Goal: Task Accomplishment & Management: Use online tool/utility

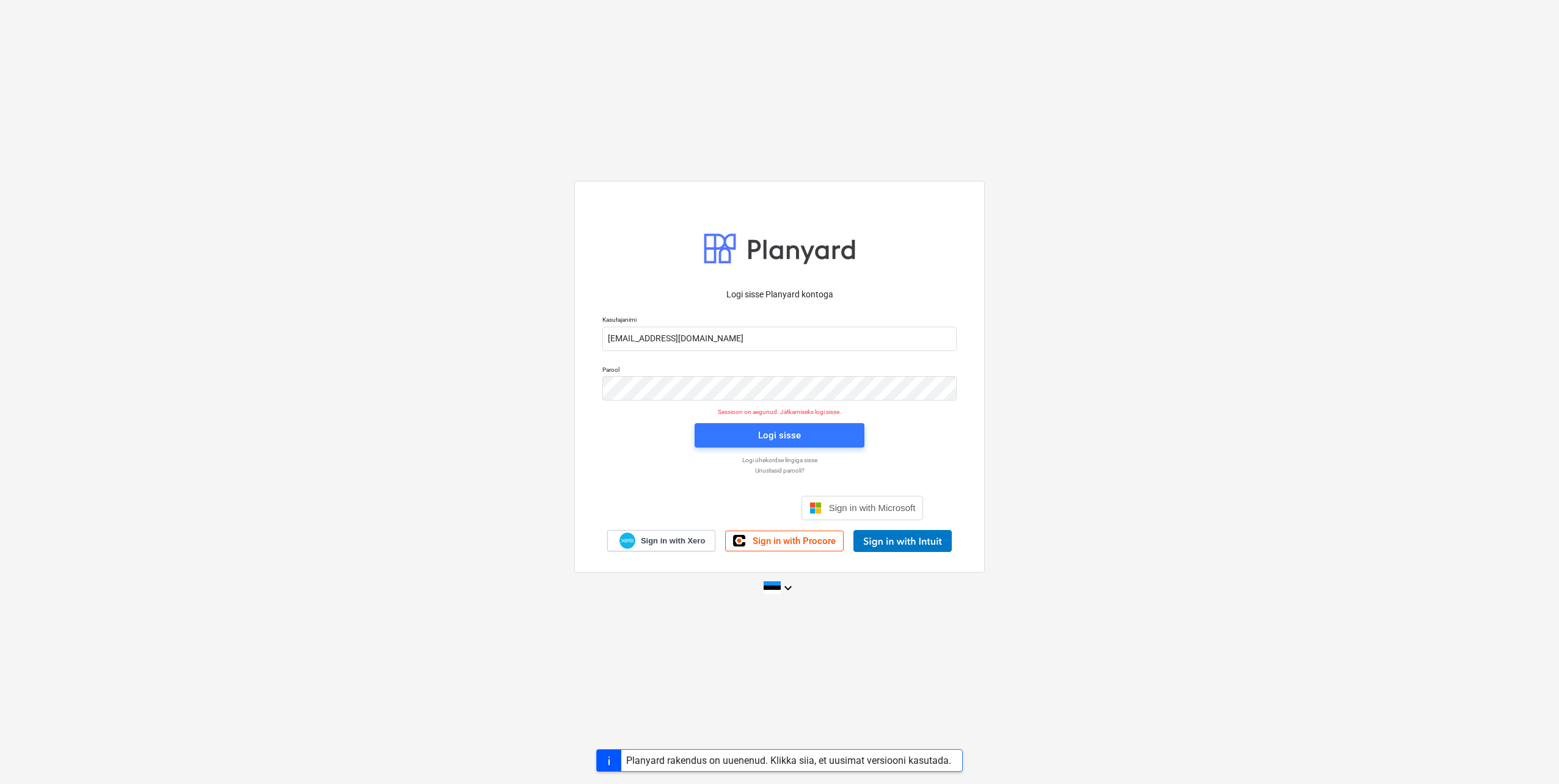
type input "[EMAIL_ADDRESS][DOMAIN_NAME]"
click at [593, 394] on div "Logi sisse Planyard kontoga Kasutajanimi [EMAIL_ADDRESS][DOMAIN_NAME] Parool Se…" at bounding box center [779, 377] width 411 height 392
click at [540, 370] on div "Logi sisse Planyard kontoga Kasutajanimi [EMAIL_ADDRESS][DOMAIN_NAME] Parool Se…" at bounding box center [780, 392] width 1559 height 441
click at [767, 437] on div "Logi sisse" at bounding box center [780, 434] width 43 height 16
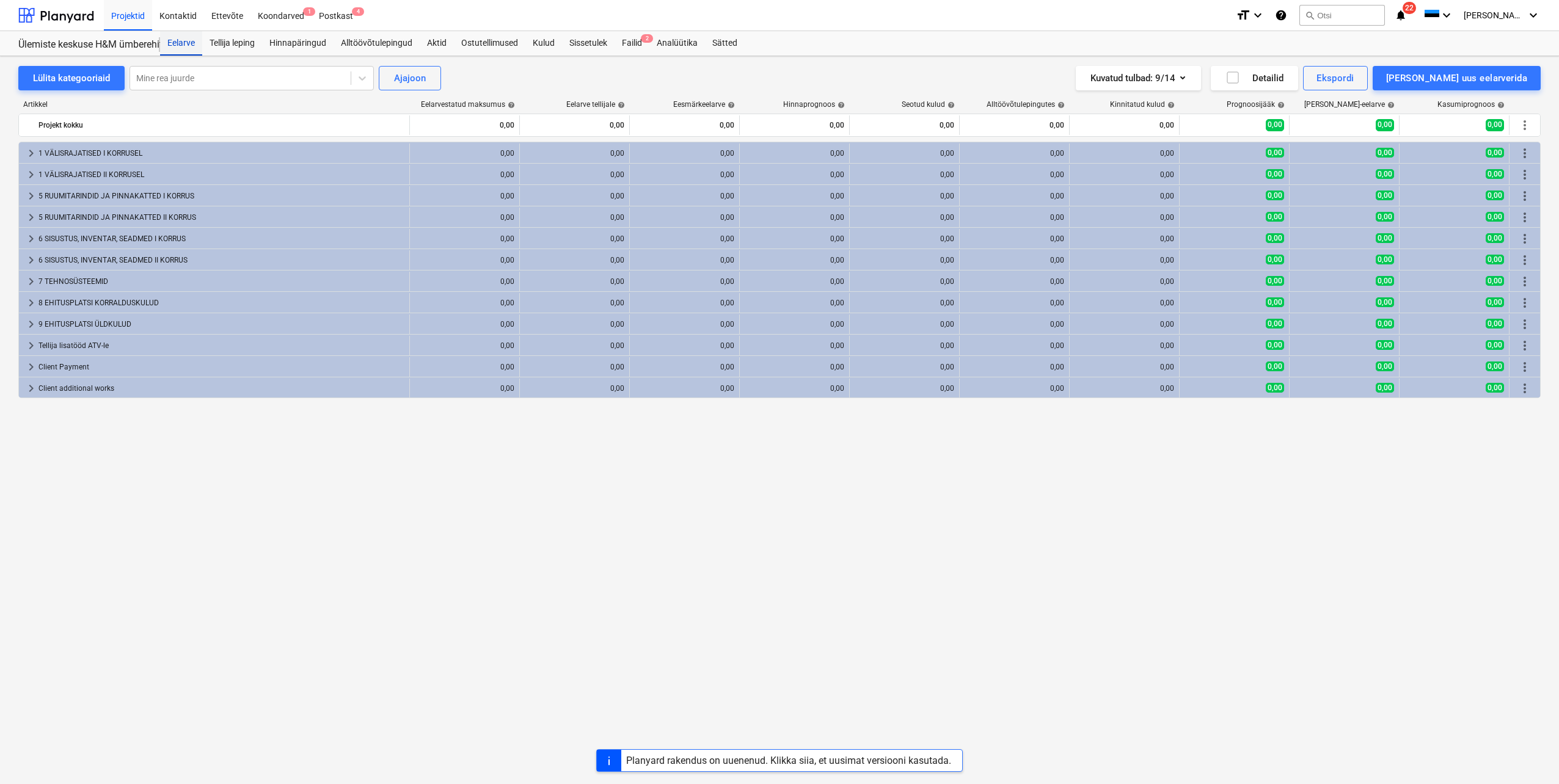
click at [184, 41] on div "Eelarve" at bounding box center [180, 44] width 42 height 25
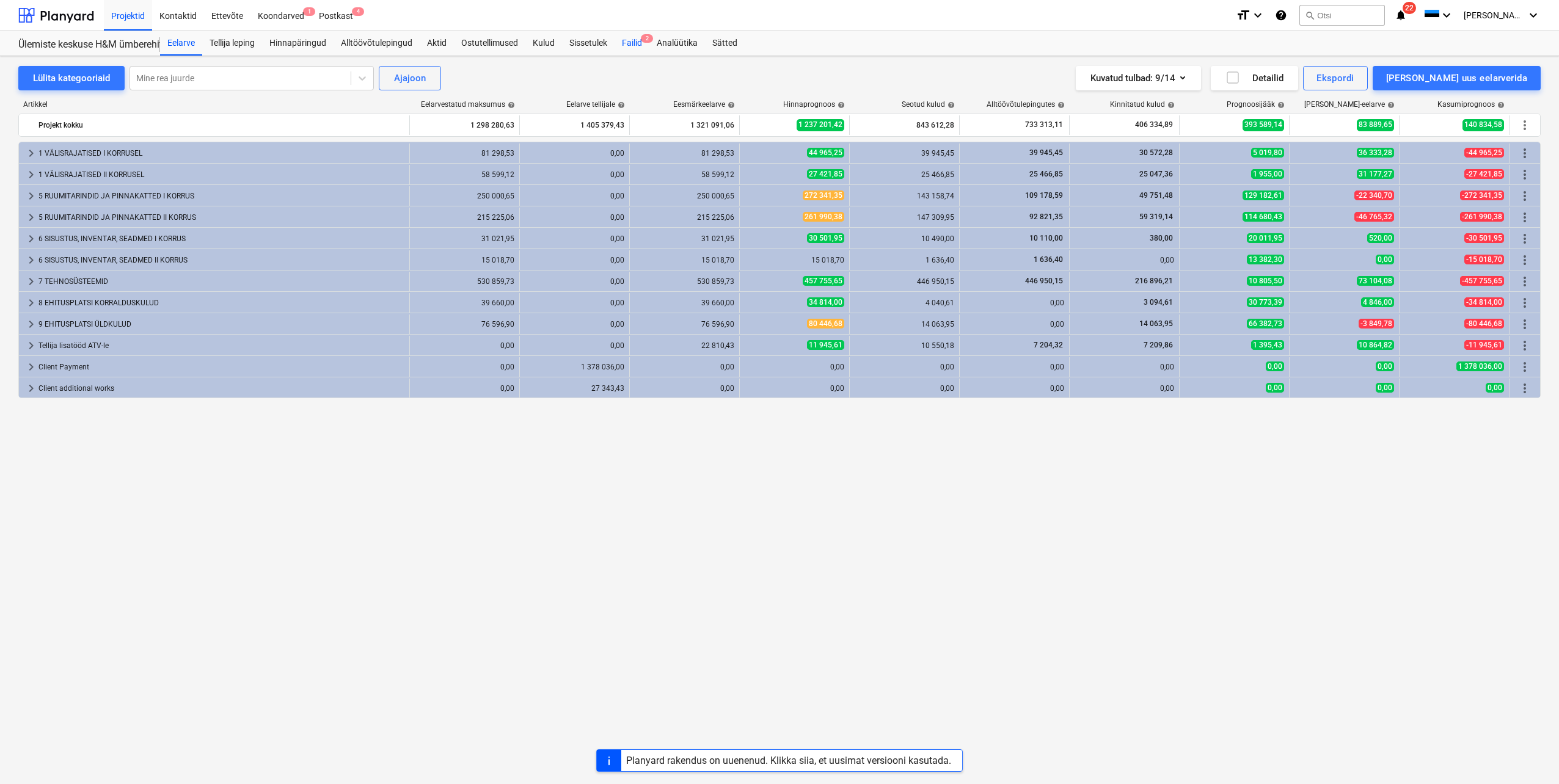
click at [632, 42] on div "Failid 2" at bounding box center [631, 44] width 35 height 25
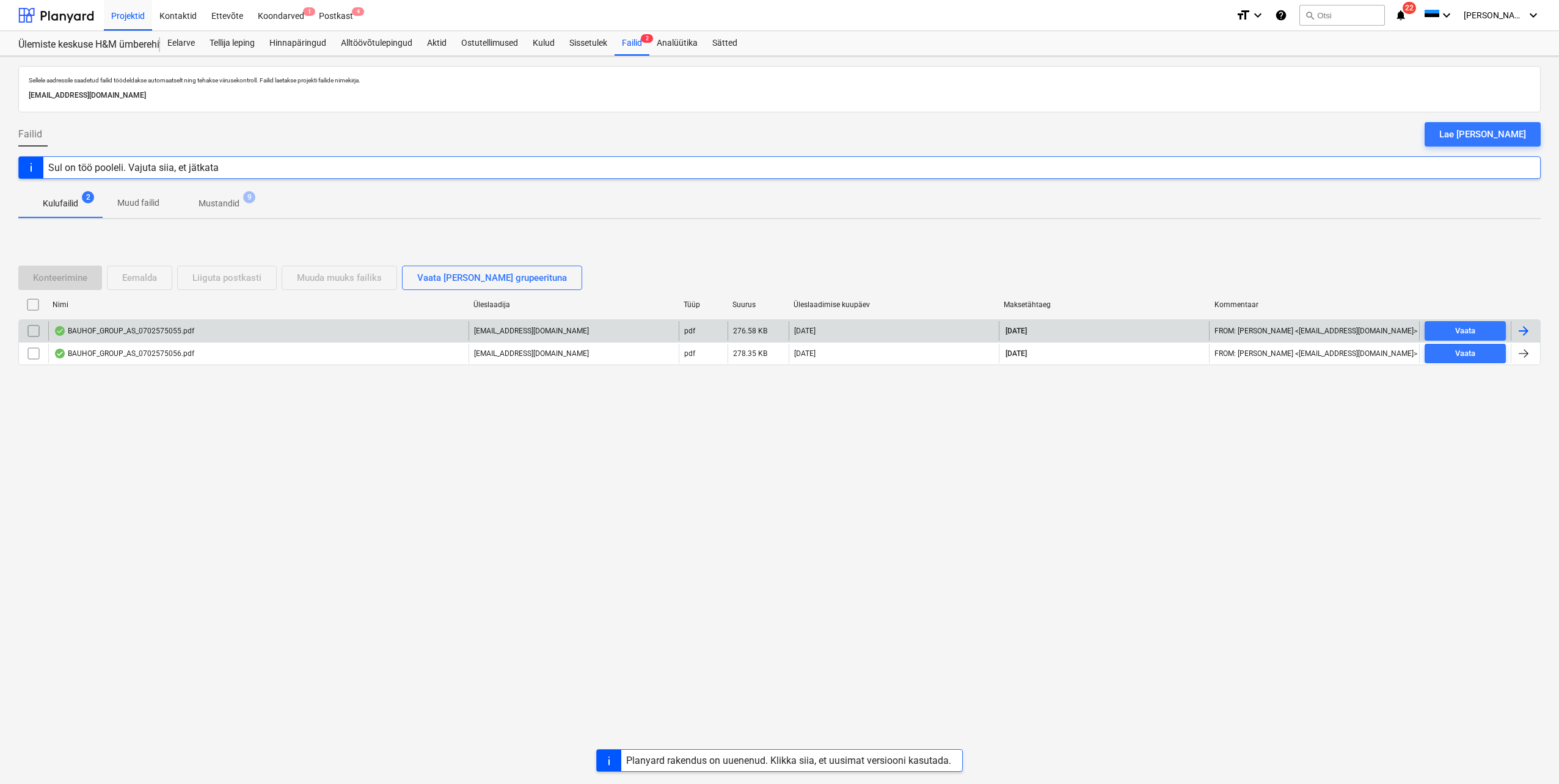
click at [1523, 330] on div at bounding box center [1524, 331] width 15 height 15
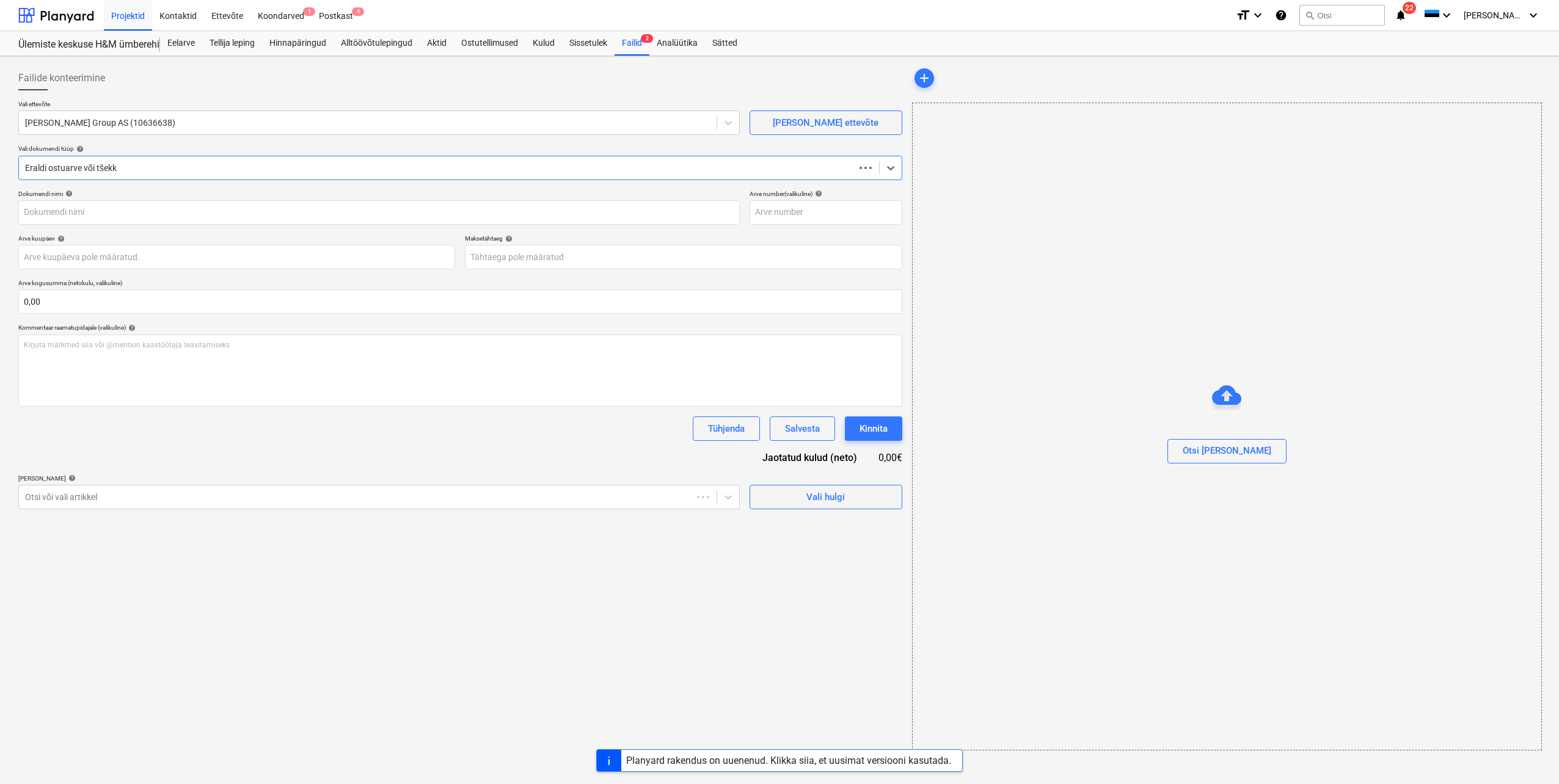
type input "0702575055"
type input "[DATE]"
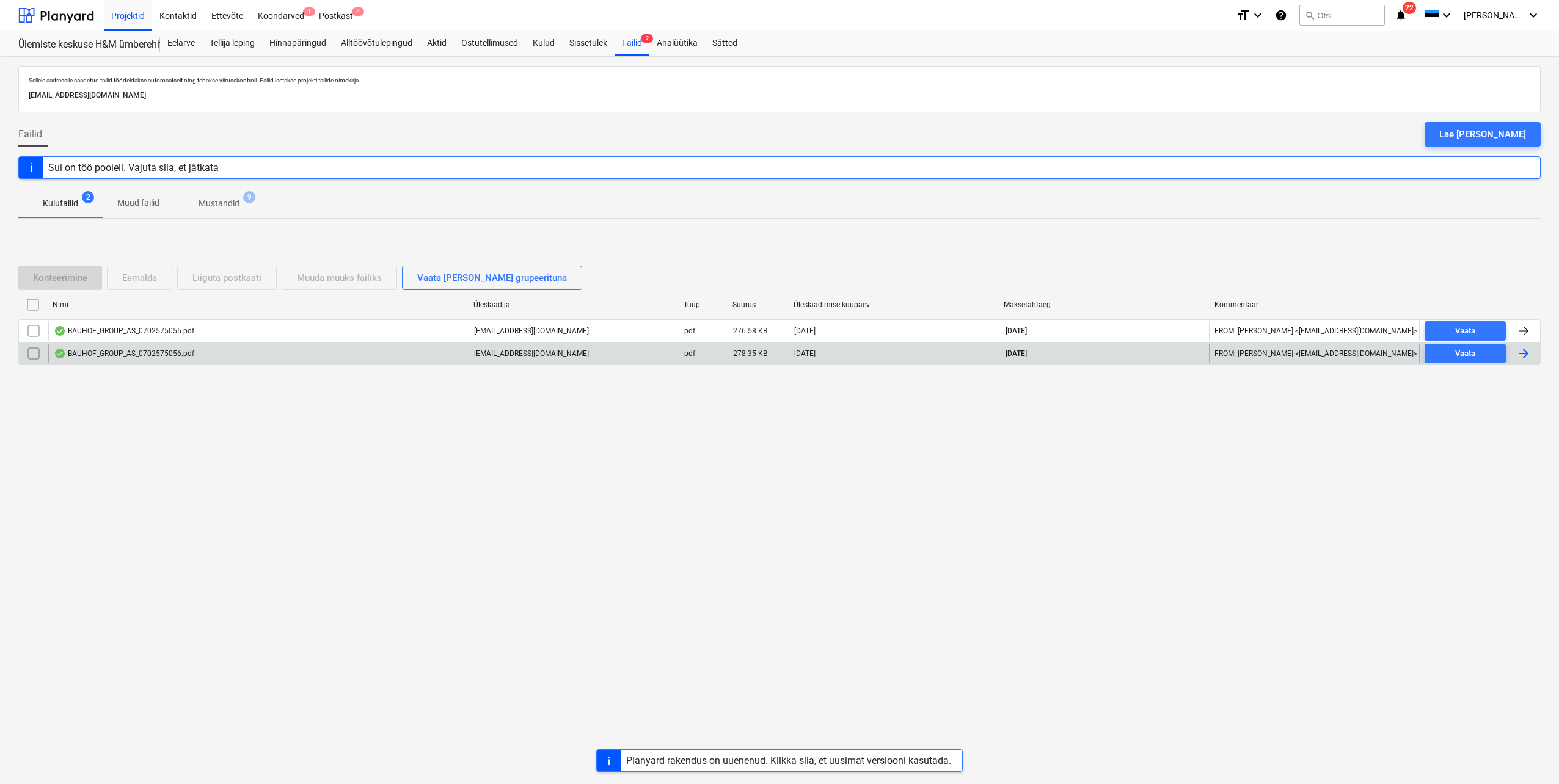
click at [1524, 361] on div at bounding box center [1524, 354] width 15 height 15
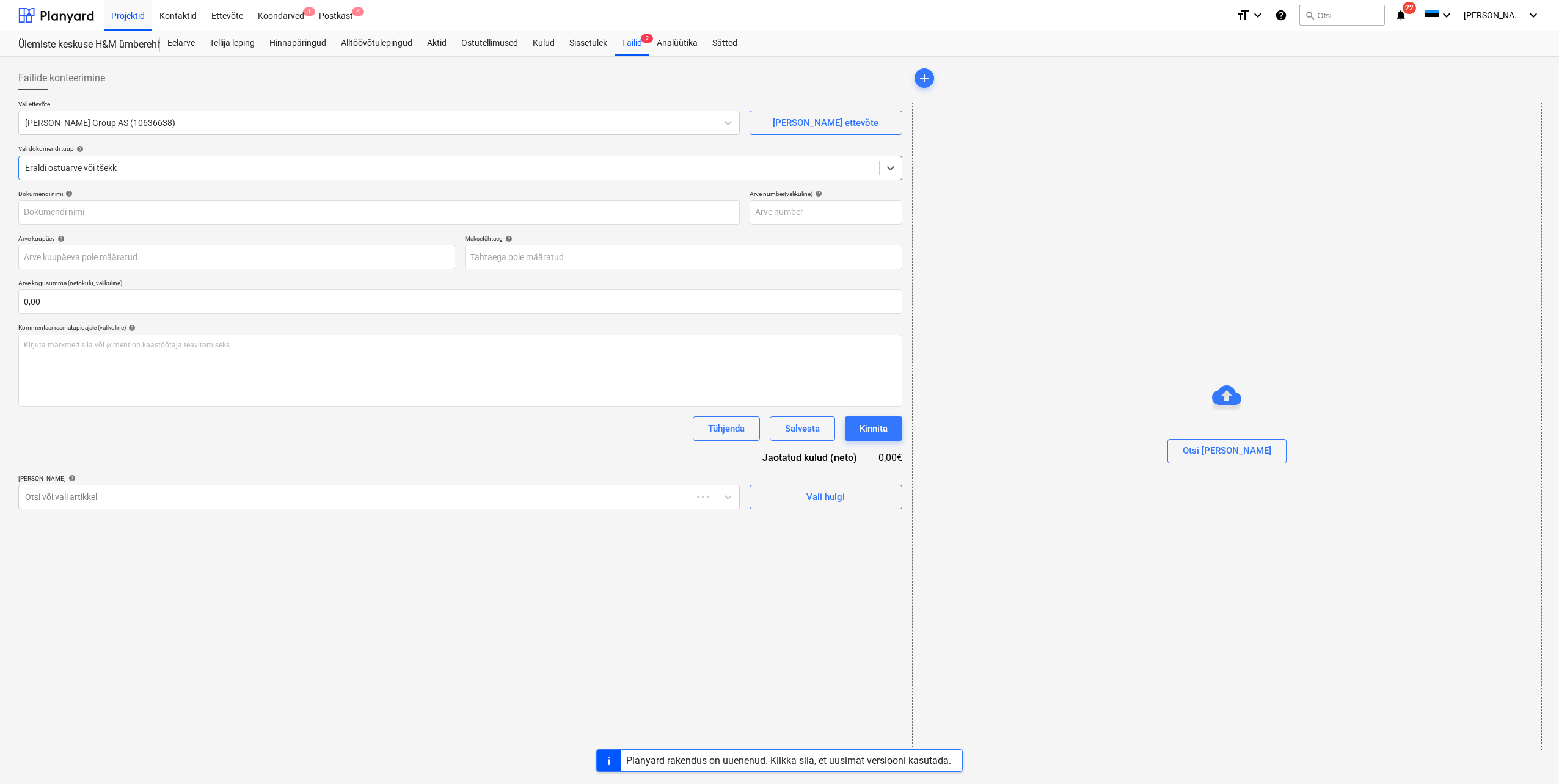
type input "0702575056"
type input "[DATE]"
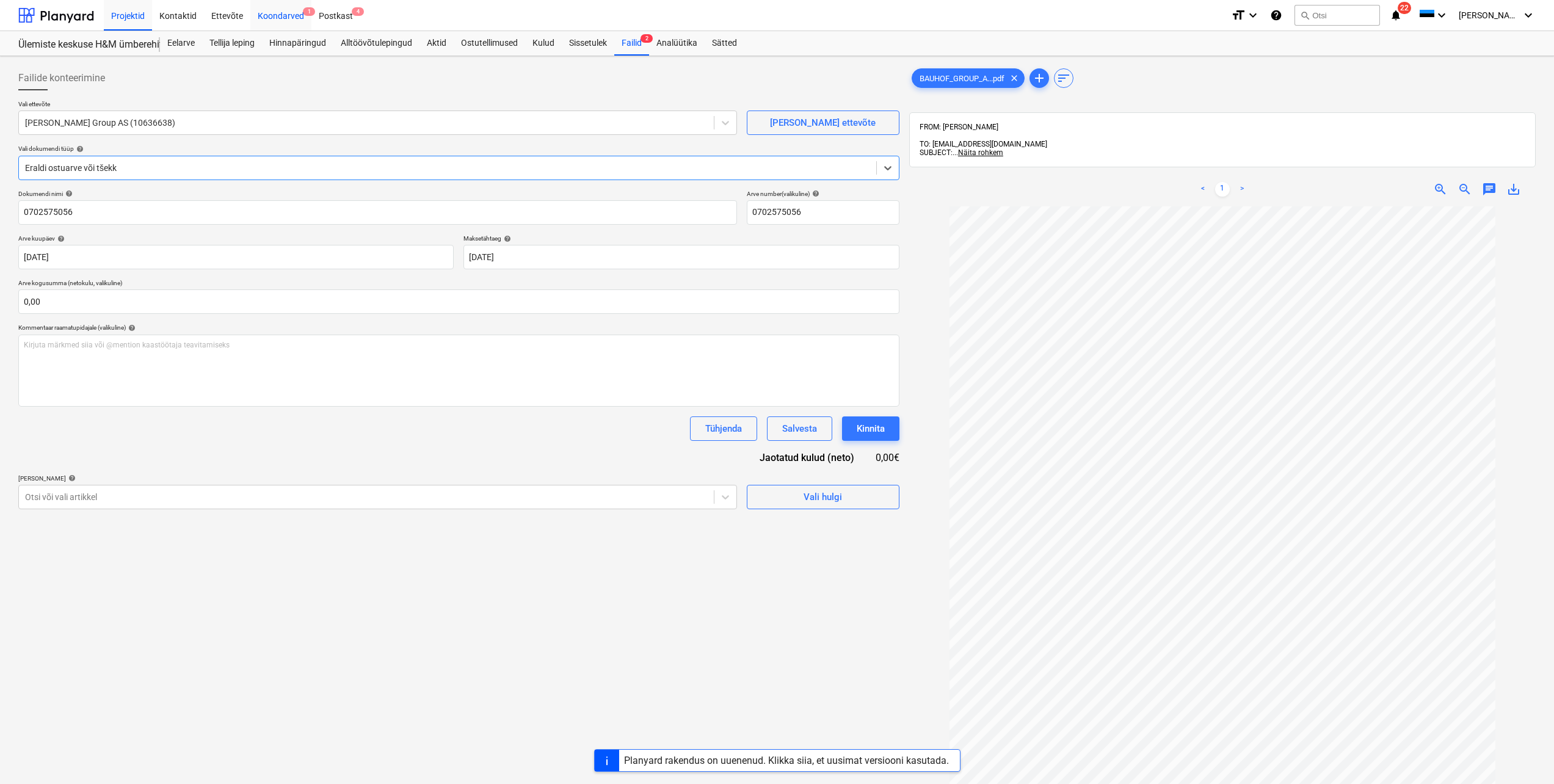
click at [286, 12] on div "Koondarved 1" at bounding box center [281, 15] width 61 height 31
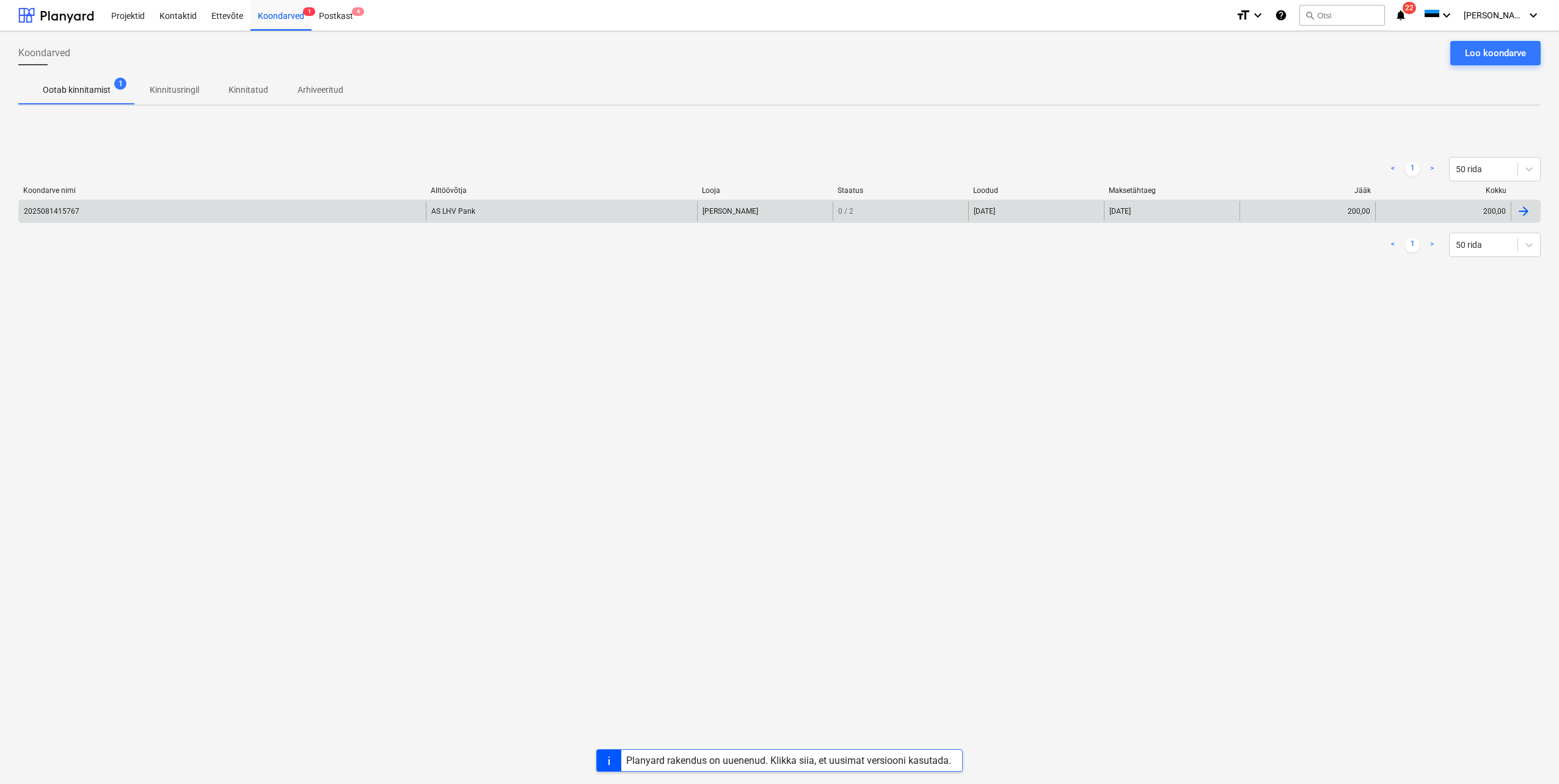
click at [1530, 210] on div at bounding box center [1525, 211] width 30 height 20
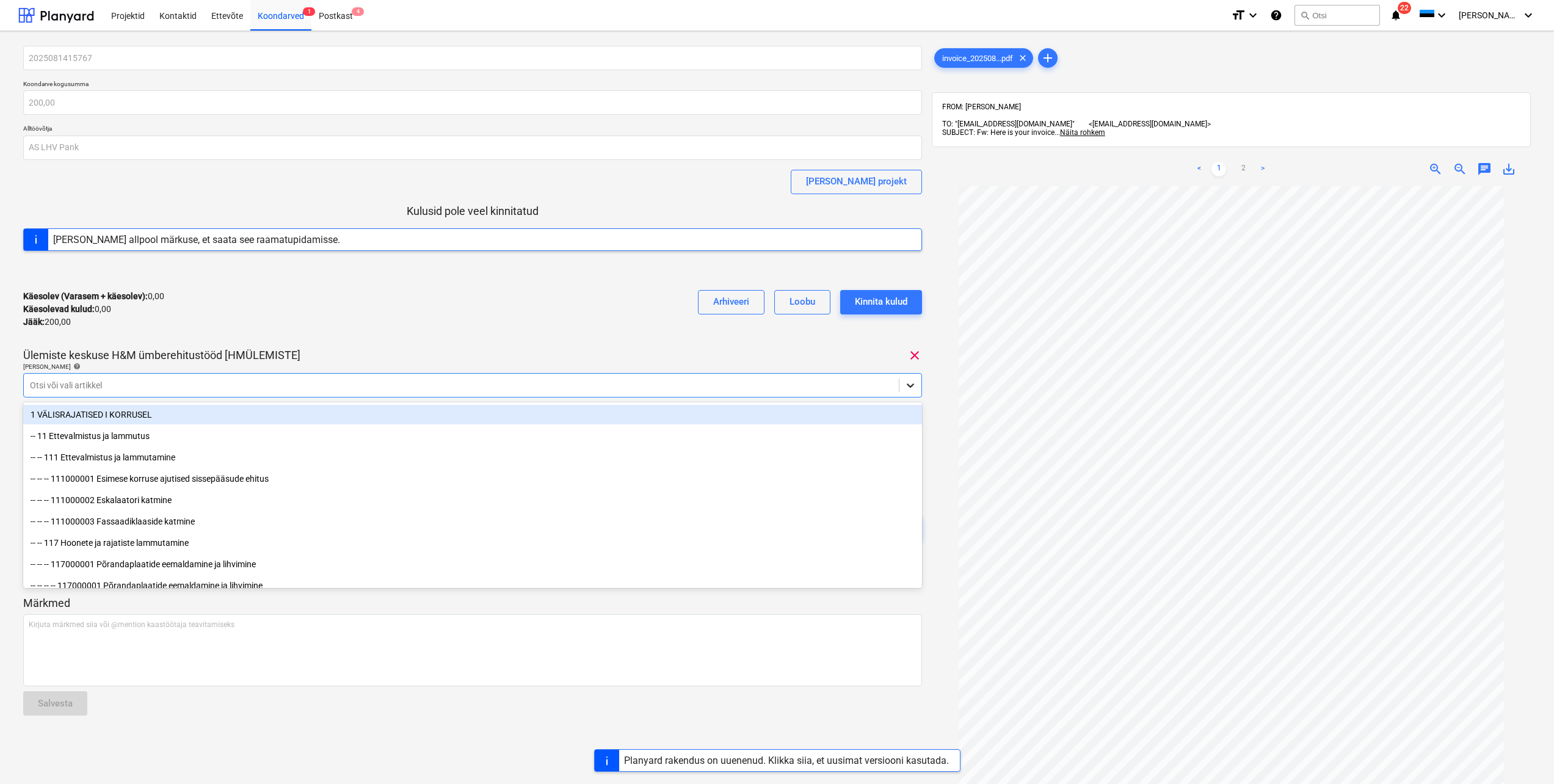
click at [907, 388] on icon at bounding box center [910, 385] width 12 height 12
click at [484, 385] on div at bounding box center [461, 385] width 863 height 12
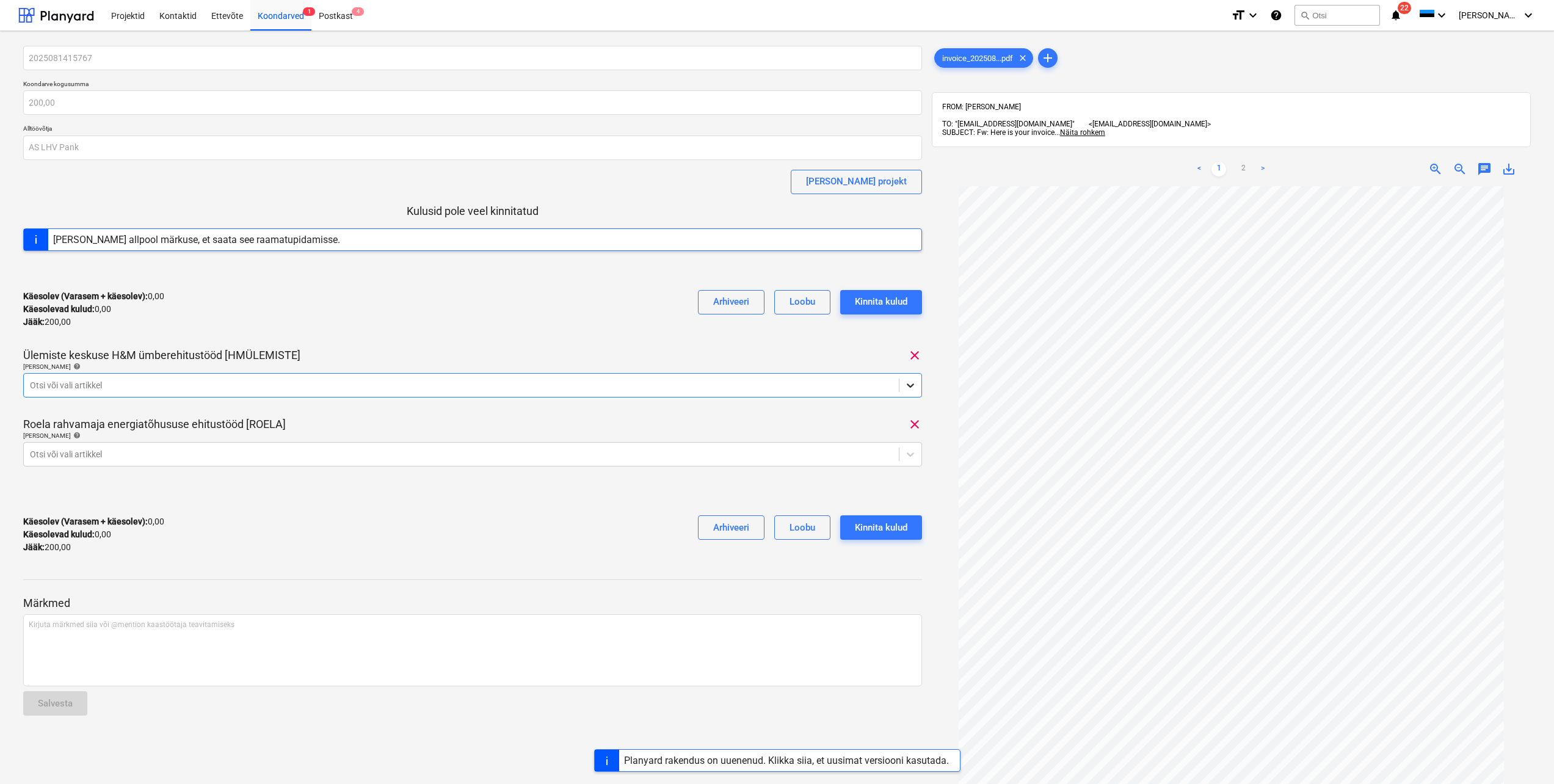
click at [905, 386] on icon at bounding box center [910, 385] width 12 height 12
drag, startPoint x: 922, startPoint y: 409, endPoint x: 924, endPoint y: 528, distance: 119.0
click at [924, 528] on div "2025081415767 Koondarve kogusumma 200,00 Alltöövõtja AS LHV [PERSON_NAME] proje…" at bounding box center [472, 491] width 909 height 900
click at [603, 417] on div "Roela rahvamaja energiatõhususe ehitustööd [ROELA] clear" at bounding box center [472, 424] width 899 height 15
click at [909, 454] on icon at bounding box center [910, 454] width 7 height 4
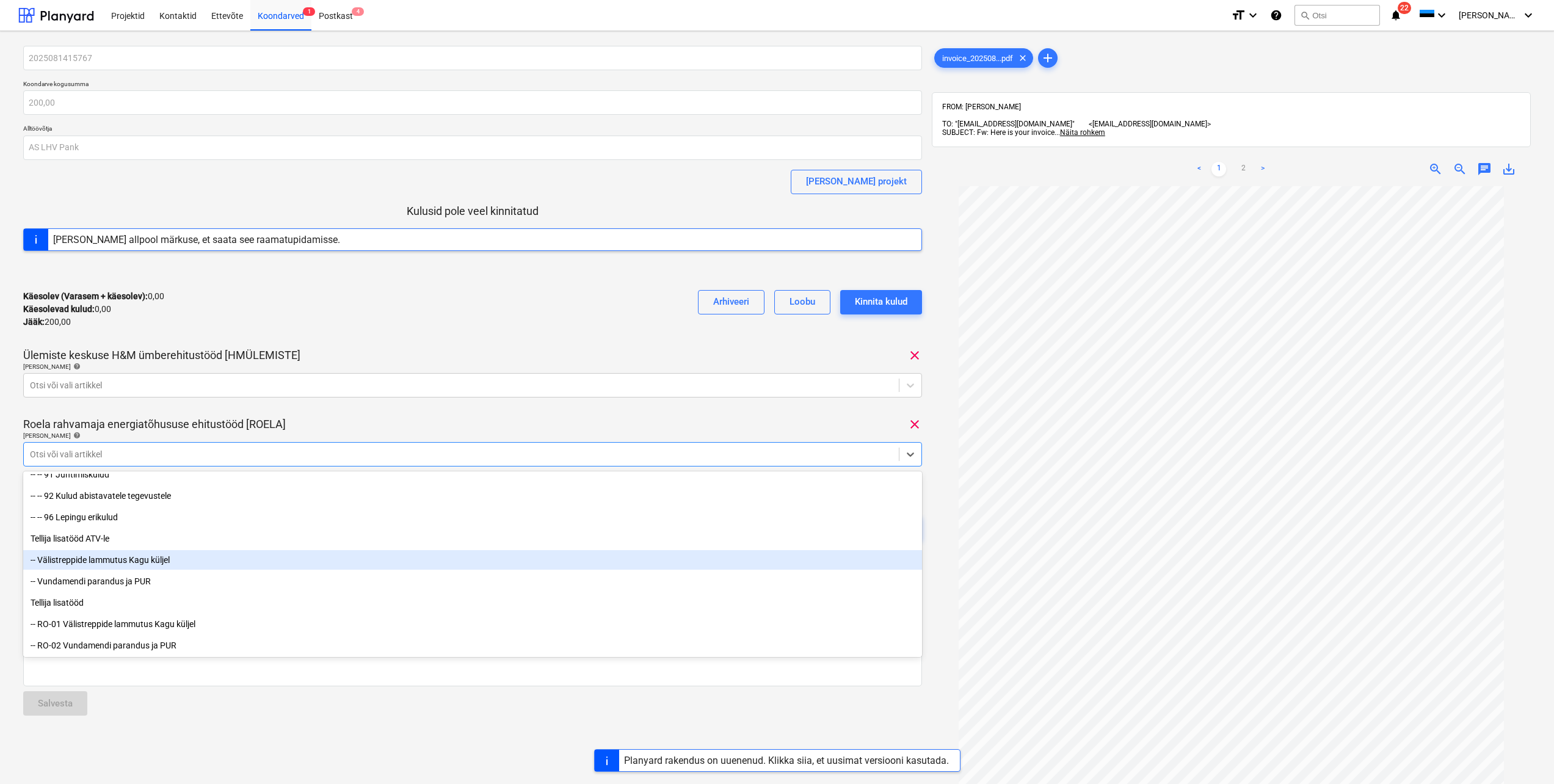
scroll to position [61, 0]
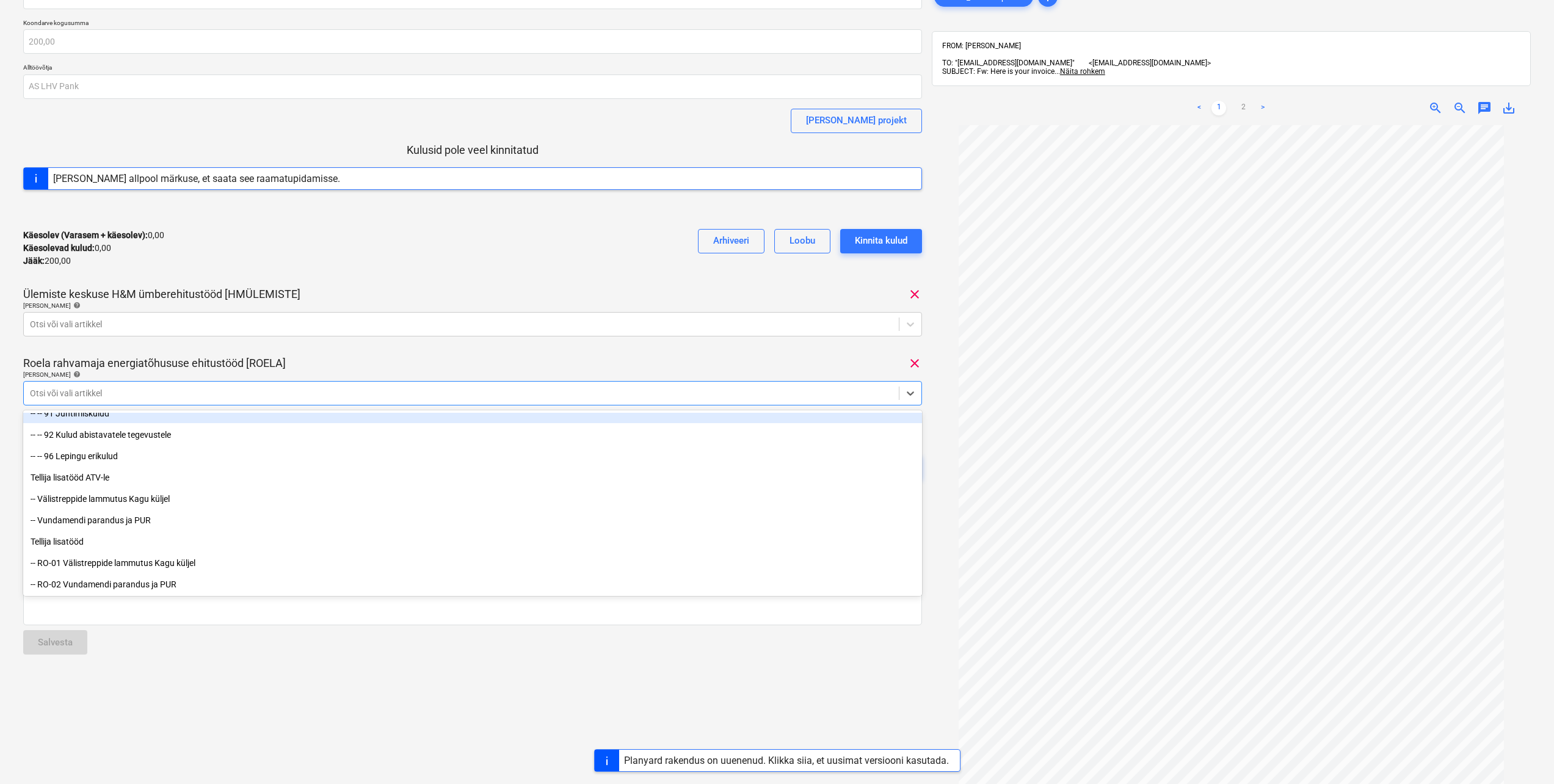
click at [425, 352] on div "2025081415767 Koondarve kogusumma 200,00 Alltöövõtja AS LHV [PERSON_NAME] proje…" at bounding box center [472, 243] width 899 height 517
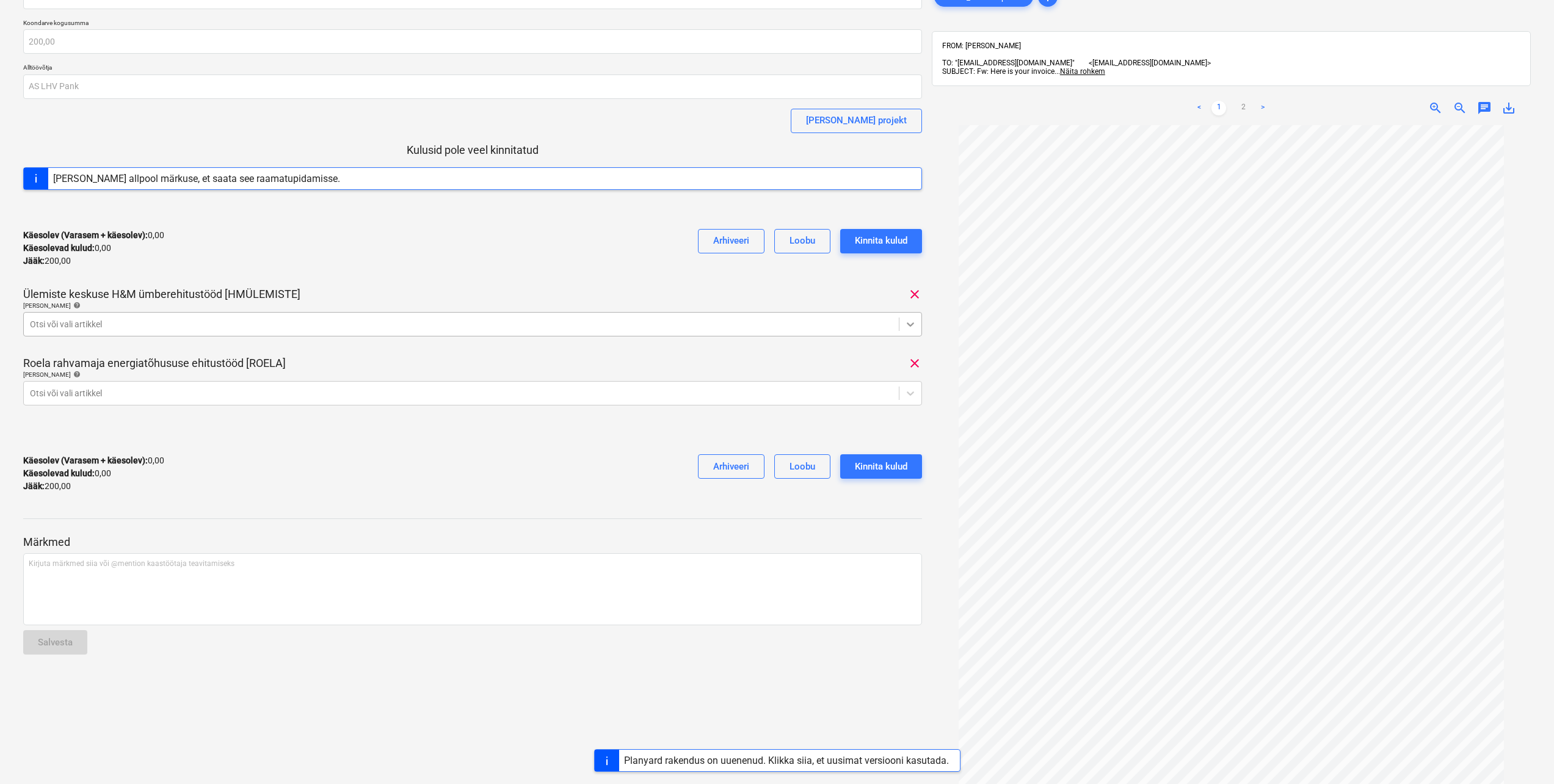
click at [908, 323] on icon at bounding box center [910, 324] width 7 height 4
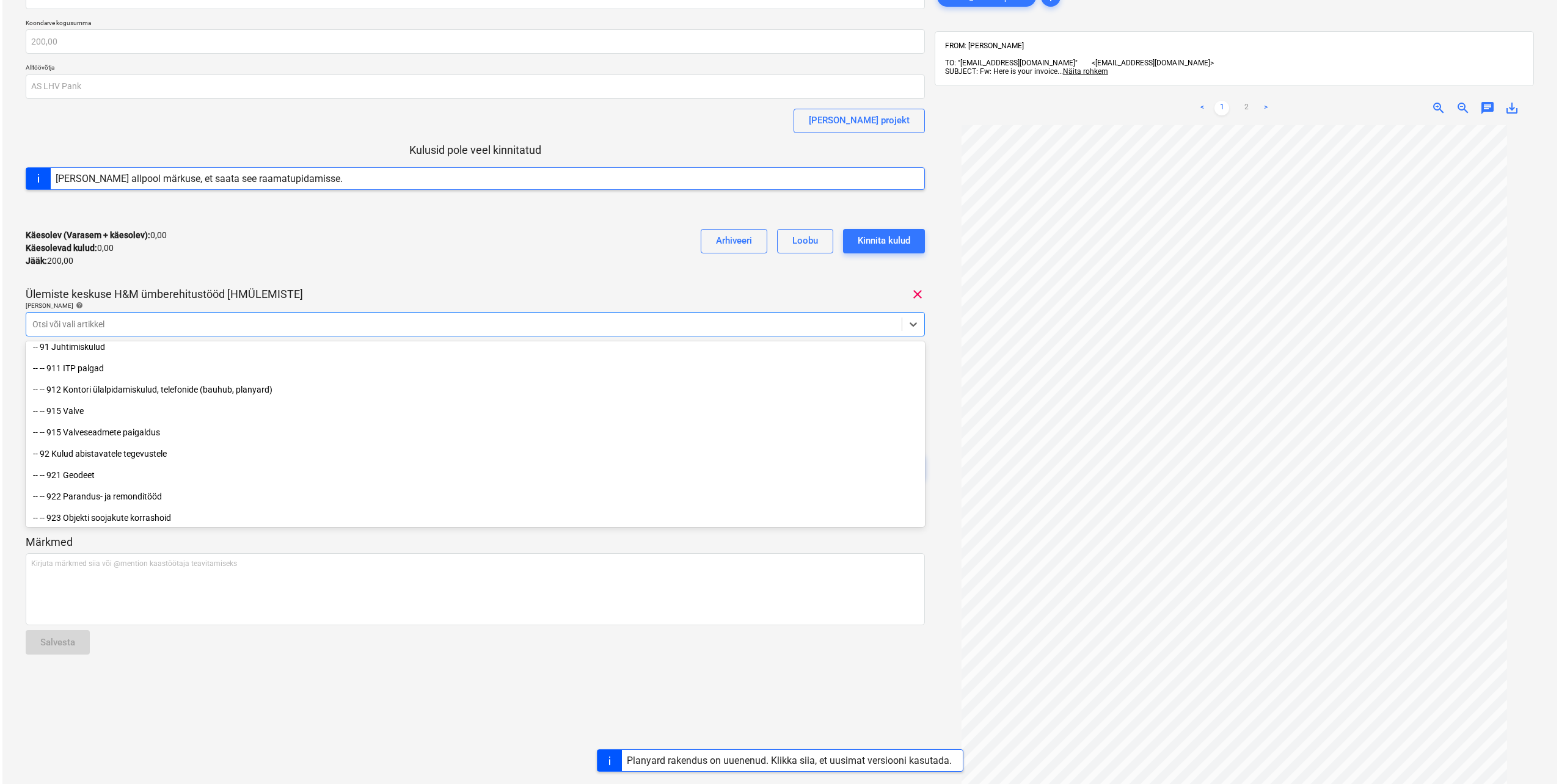
scroll to position [9428, 0]
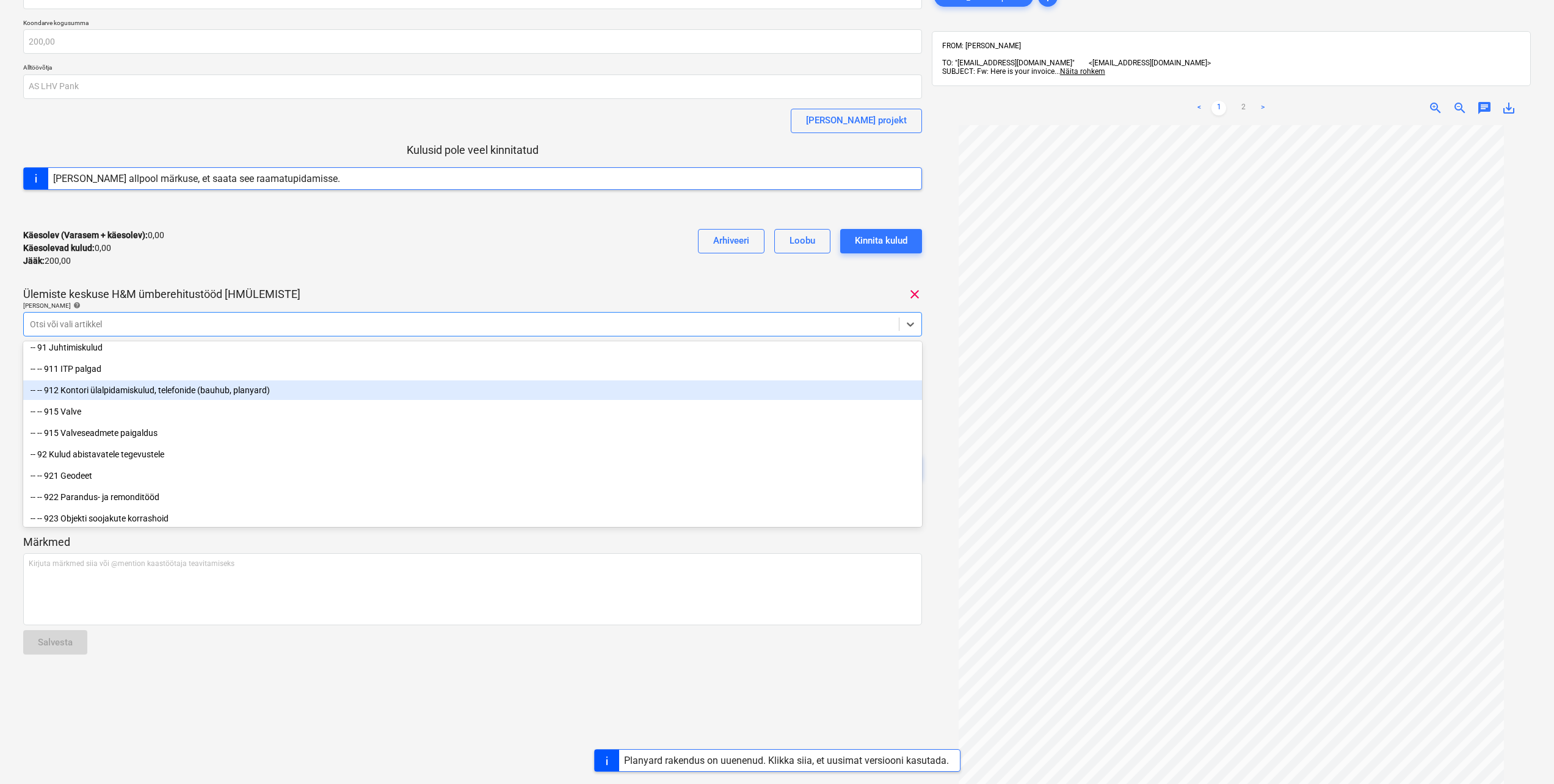
click at [246, 386] on div "-- -- 912 Kontori ülalpidamiskulud, telefonide (bauhub, planyard)" at bounding box center [472, 390] width 899 height 20
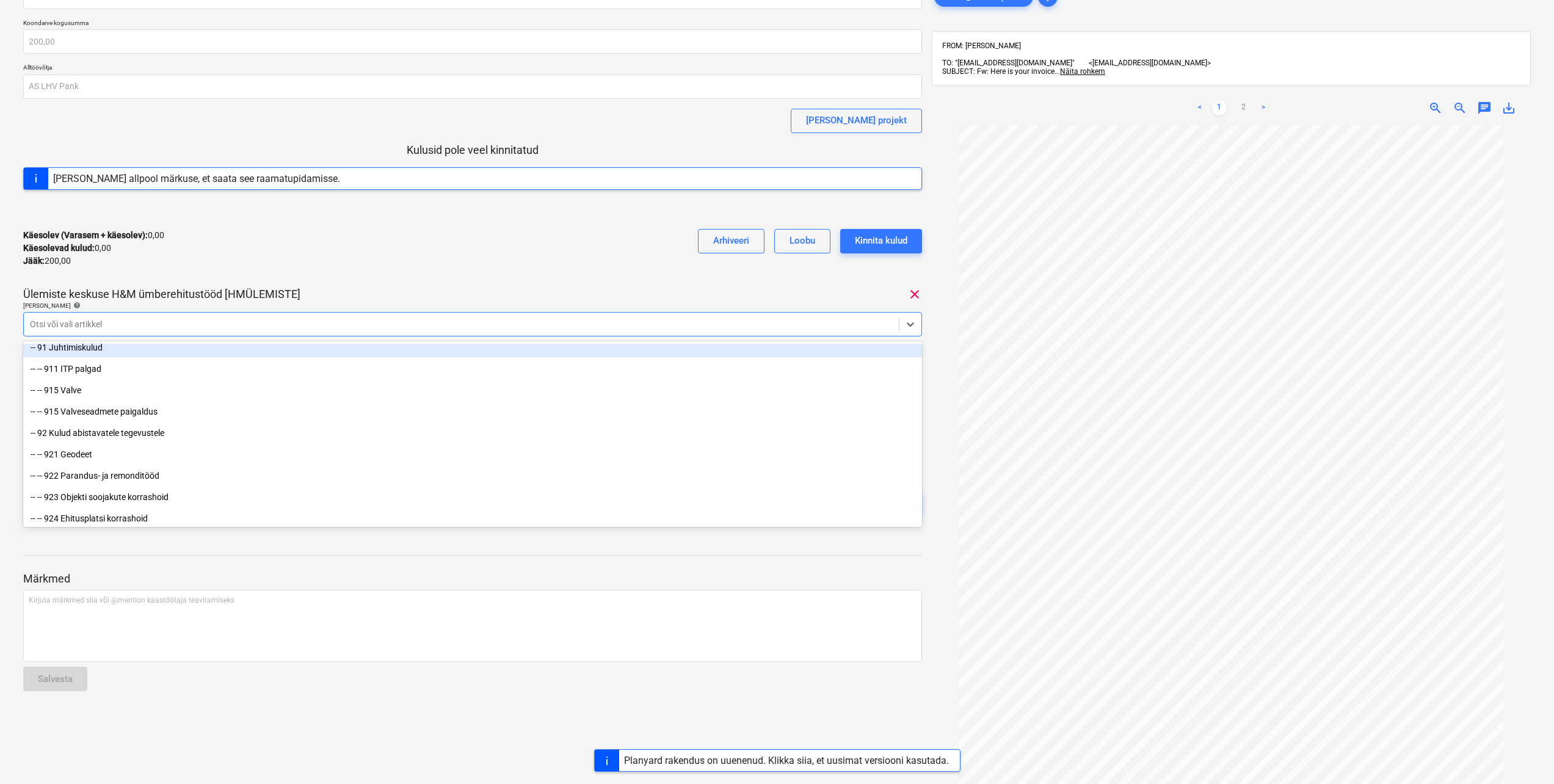
click at [470, 292] on div "Ülemiste keskuse H&M ümberehitustööd [HMÜLEMISTE] clear" at bounding box center [472, 295] width 899 height 15
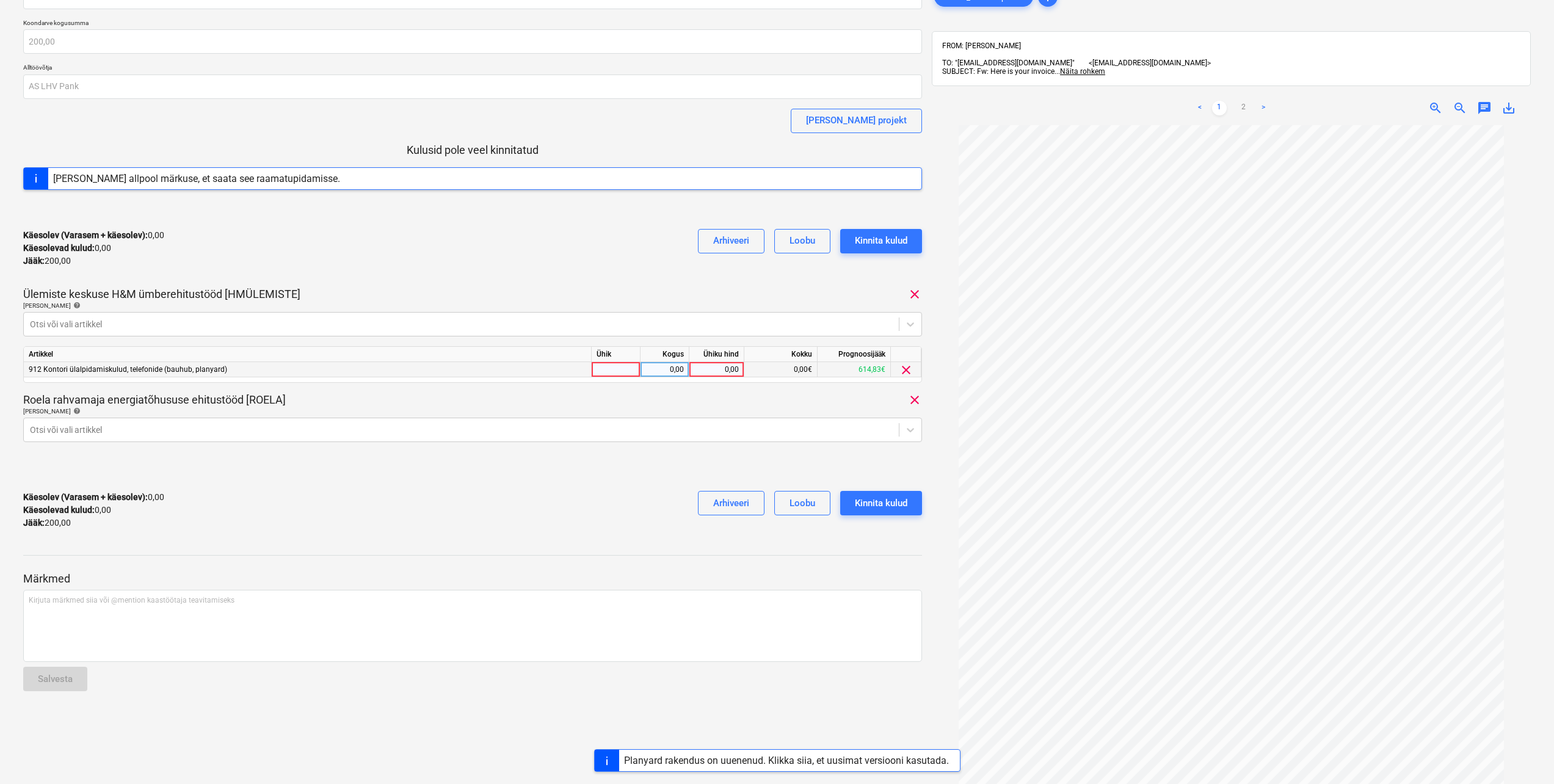
click at [628, 368] on div at bounding box center [616, 369] width 49 height 16
type input "tk"
click at [686, 369] on div "0,00" at bounding box center [664, 369] width 49 height 16
click at [719, 370] on div "0,00" at bounding box center [717, 369] width 44 height 16
type input "100"
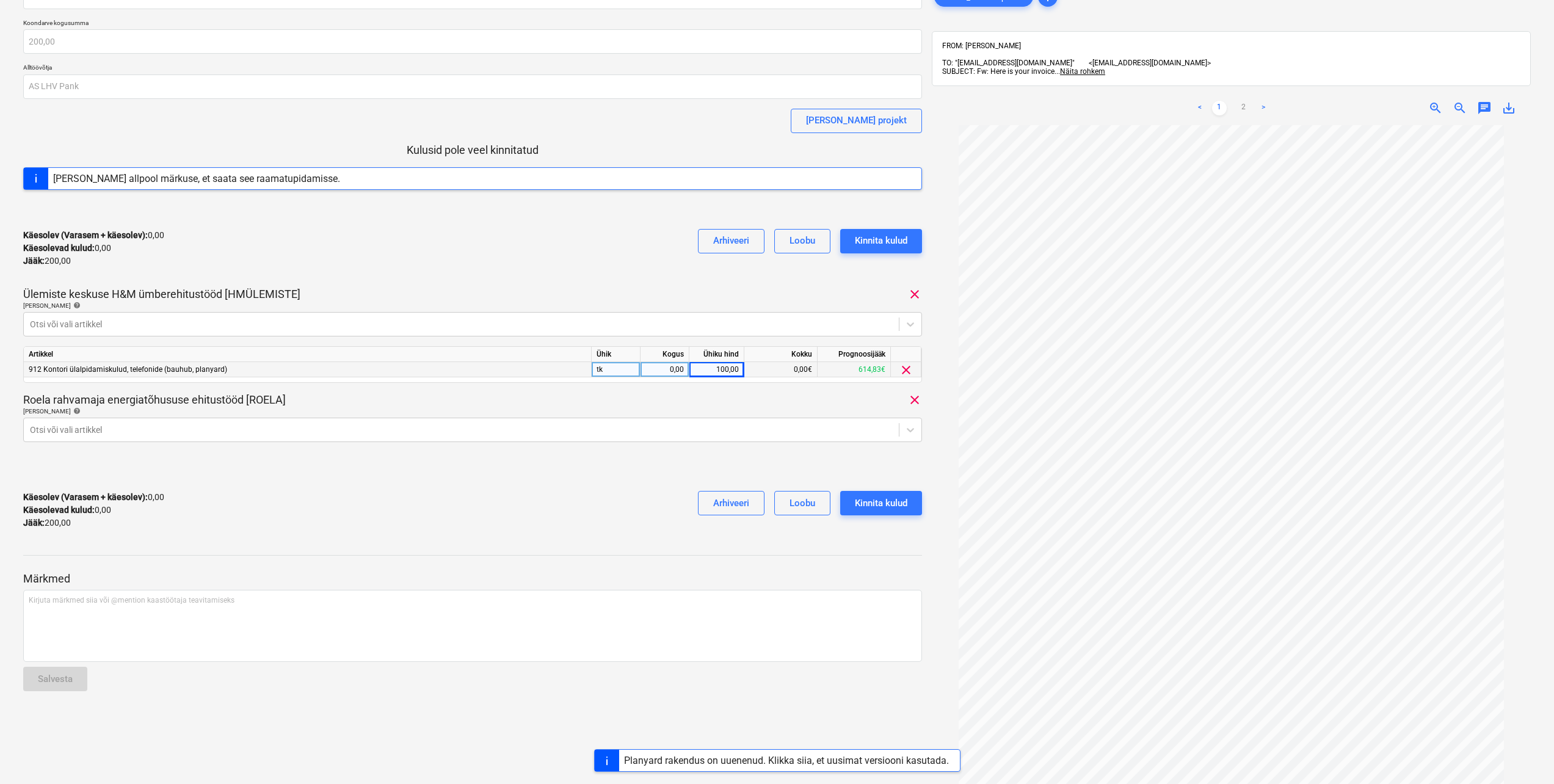
click at [649, 290] on div "Ülemiste keskuse H&M ümberehitustööd [HMÜLEMISTE] clear" at bounding box center [472, 295] width 899 height 15
click at [675, 367] on div "0,00" at bounding box center [664, 369] width 39 height 16
type input "1"
click at [603, 223] on div "Käesolev (Varasem + käesolev) : 0,00 Käesolevad kulud : 0,00 Jääk : 200,00 Arhi…" at bounding box center [472, 248] width 899 height 58
click at [859, 245] on div "Kinnita kulud" at bounding box center [882, 240] width 53 height 16
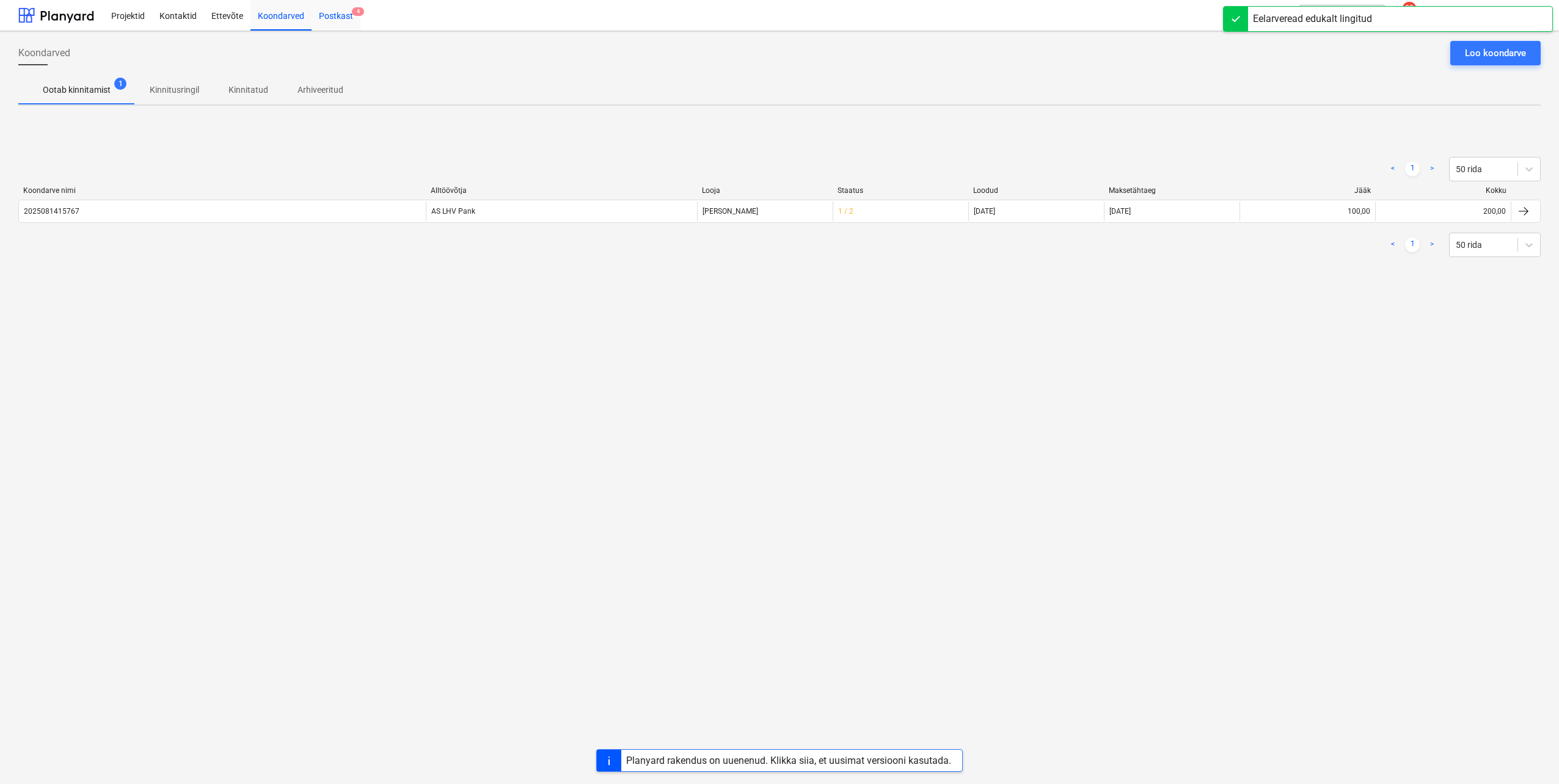
click at [330, 20] on div "Postkast 4" at bounding box center [335, 15] width 49 height 31
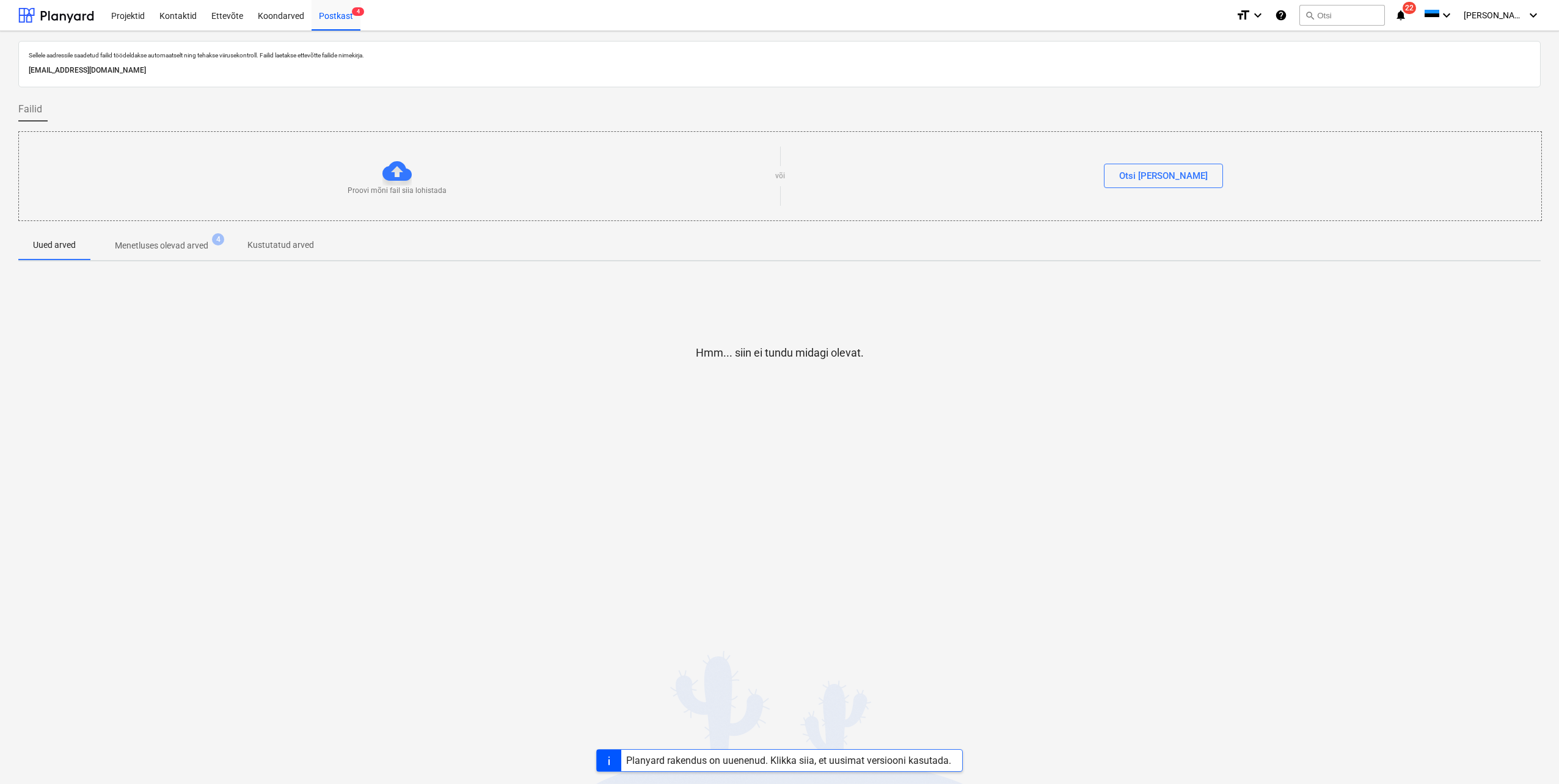
click at [149, 254] on span "Menetluses olevad arved 4" at bounding box center [161, 245] width 142 height 22
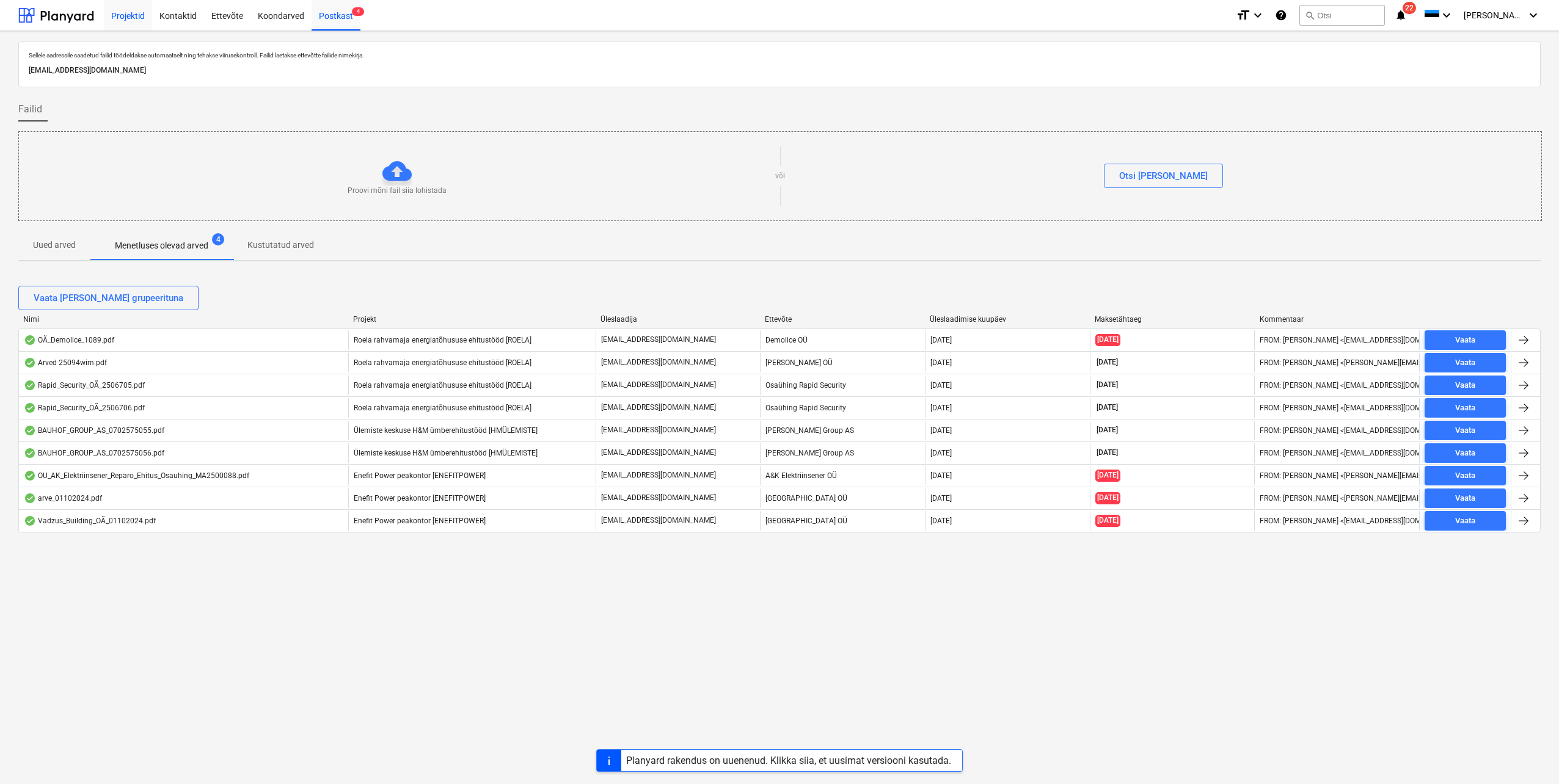
click at [138, 17] on div "Projektid" at bounding box center [128, 15] width 49 height 31
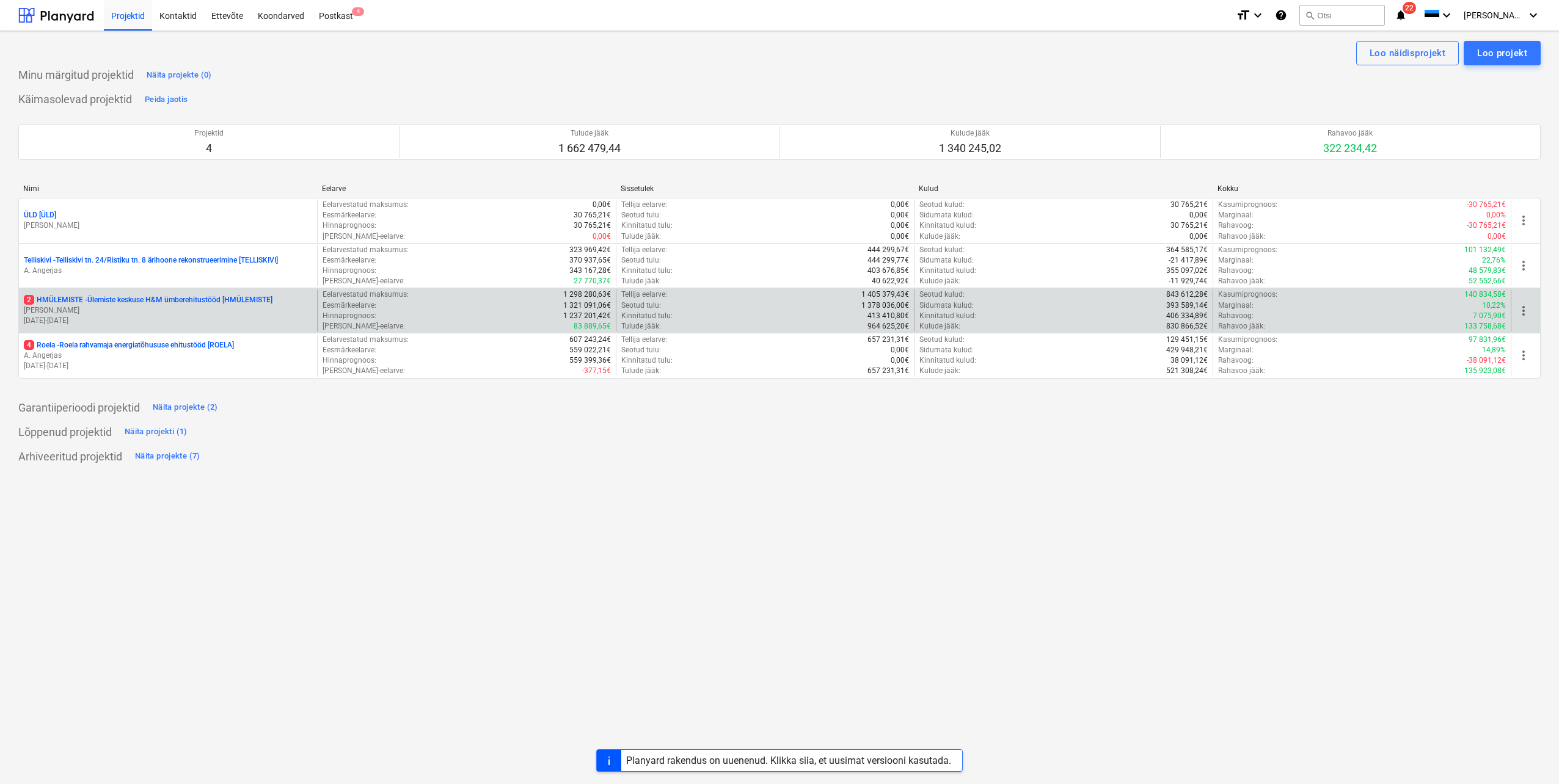
click at [148, 321] on p "[DATE] - [DATE]" at bounding box center [168, 321] width 288 height 11
